Goal: Navigation & Orientation: Find specific page/section

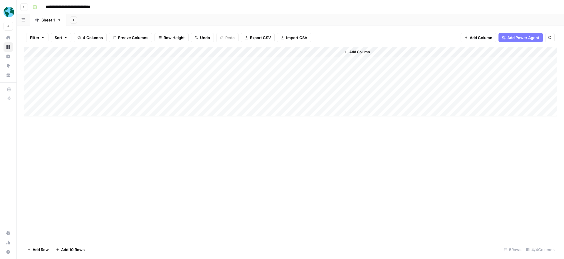
click at [23, 7] on icon "button" at bounding box center [24, 7] width 3 height 2
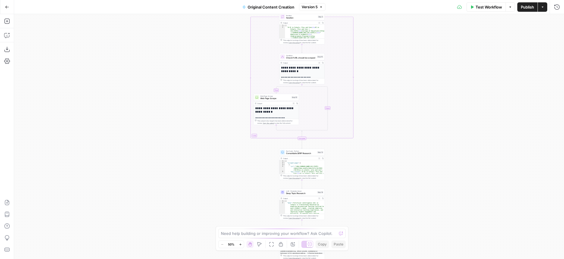
click at [10, 6] on button "Go Back" at bounding box center [7, 7] width 11 height 11
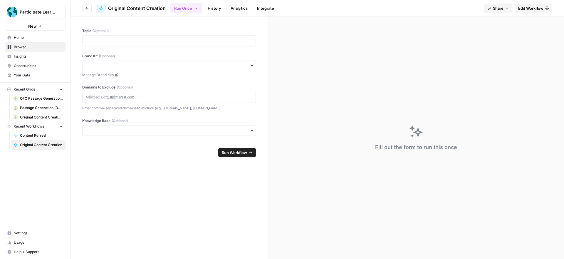
click at [44, 14] on span "Participate Learning" at bounding box center [38, 12] width 36 height 6
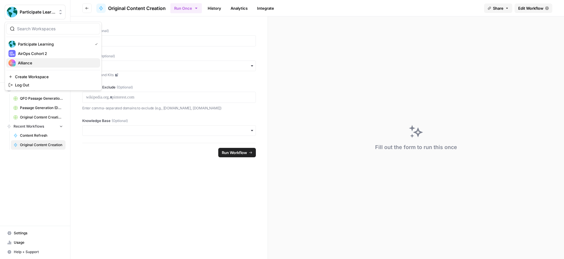
click at [44, 60] on span "Alliance" at bounding box center [57, 63] width 78 height 6
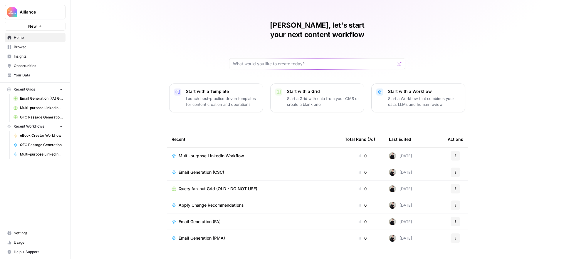
scroll to position [11, 0]
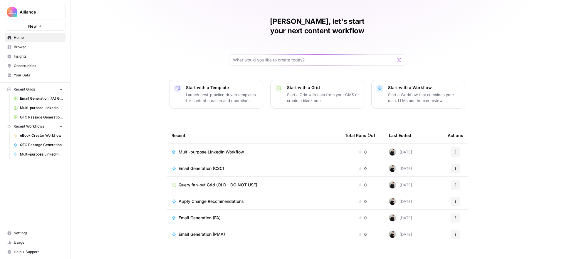
click at [25, 46] on span "Browse" at bounding box center [38, 46] width 49 height 5
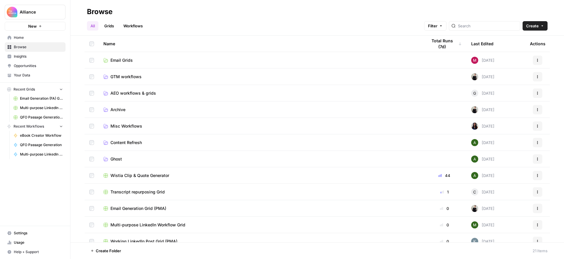
click at [138, 92] on span "AEO workflows & grids" at bounding box center [133, 93] width 46 height 6
